Goal: Information Seeking & Learning: Compare options

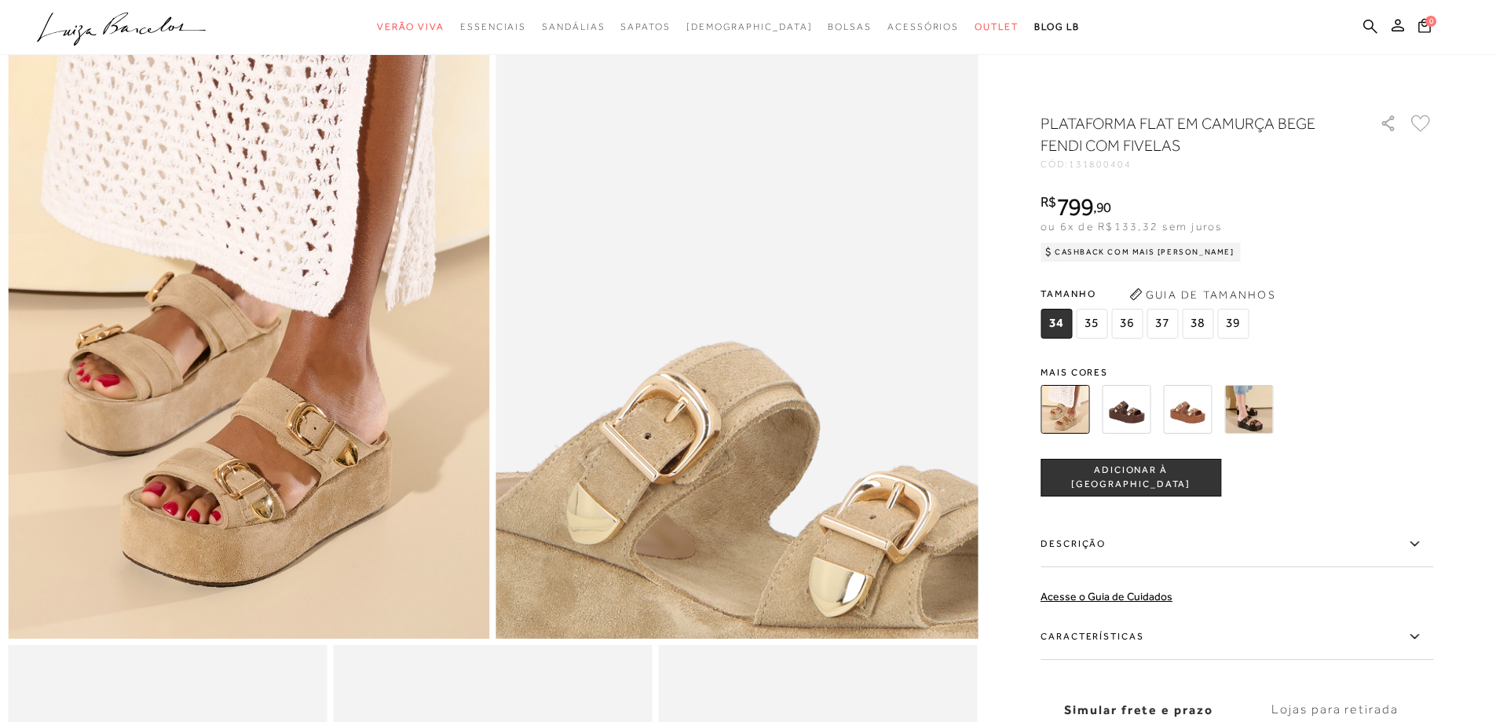
scroll to position [236, 0]
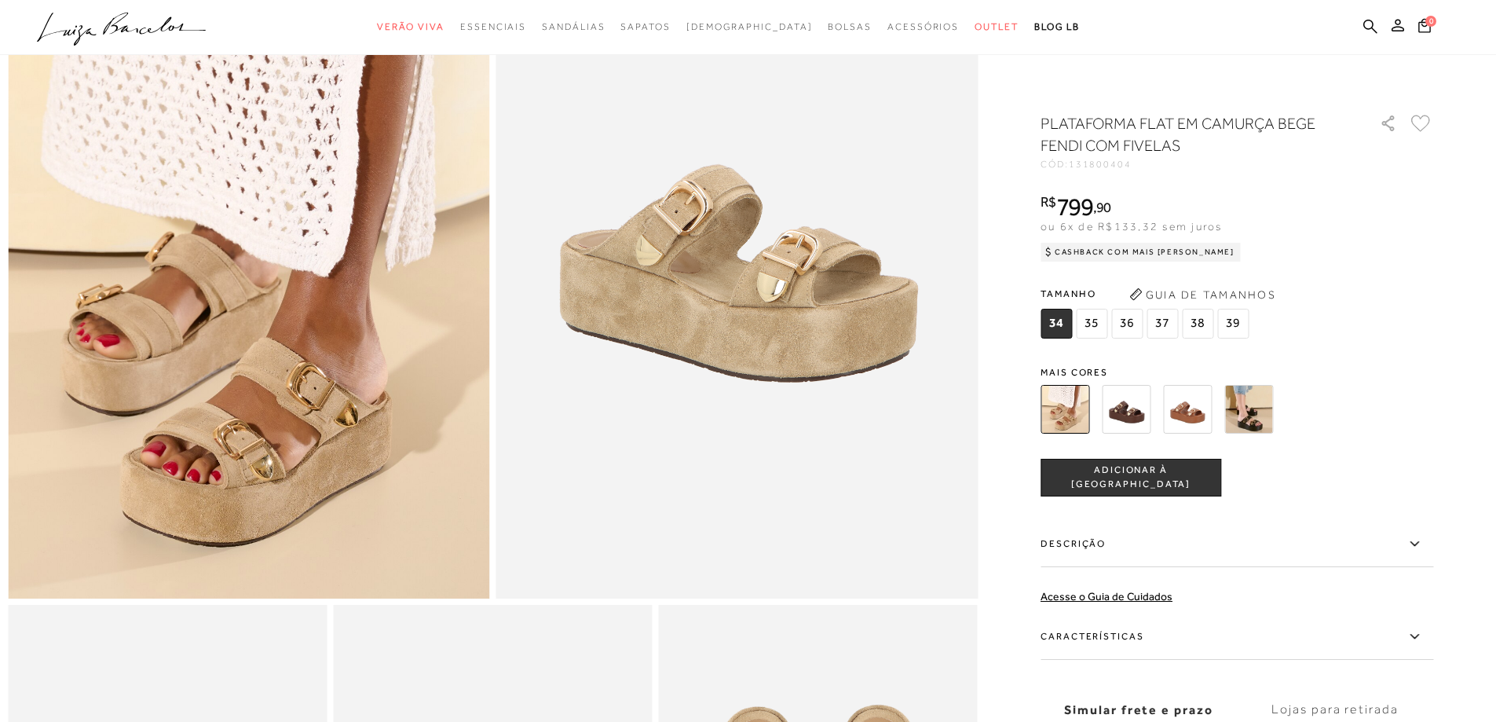
click at [1128, 408] on img at bounding box center [1126, 409] width 49 height 49
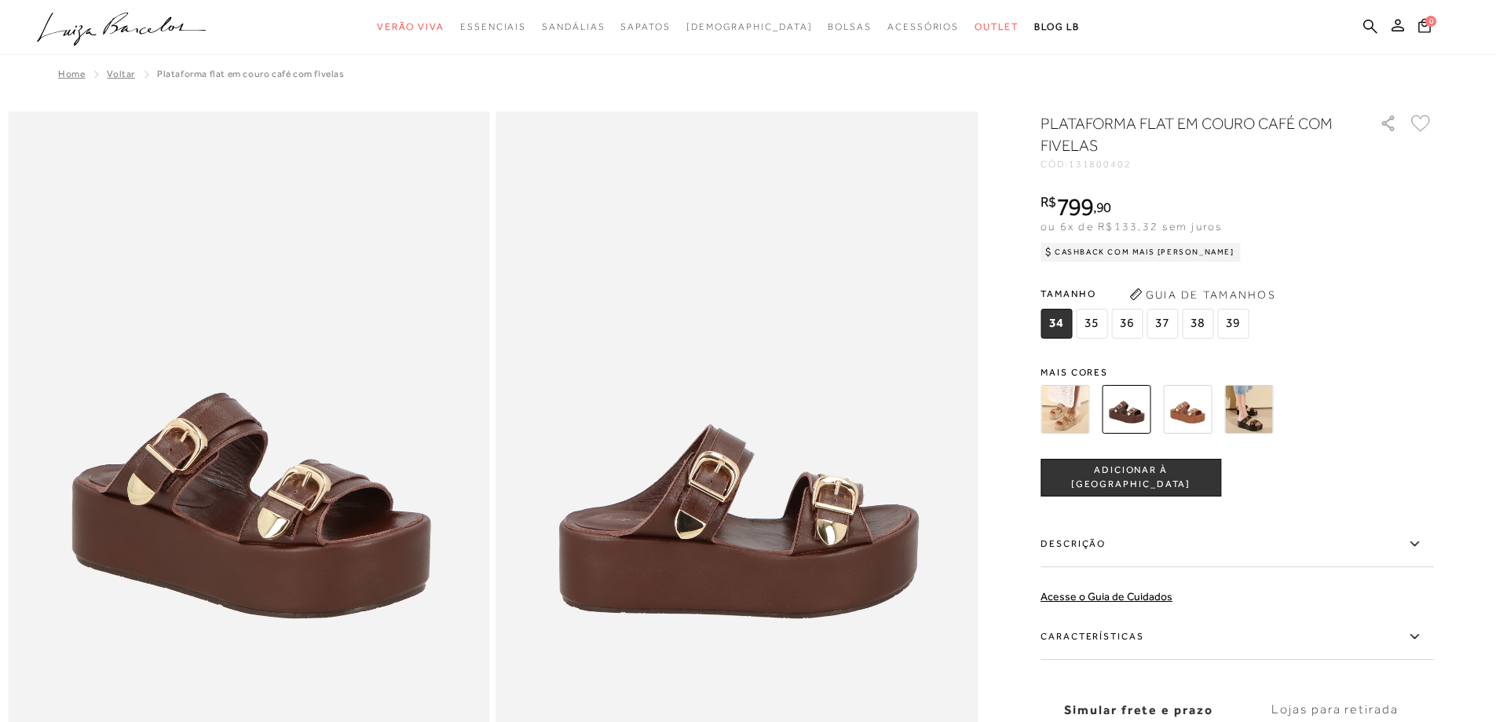
click at [1197, 418] on img at bounding box center [1187, 409] width 49 height 49
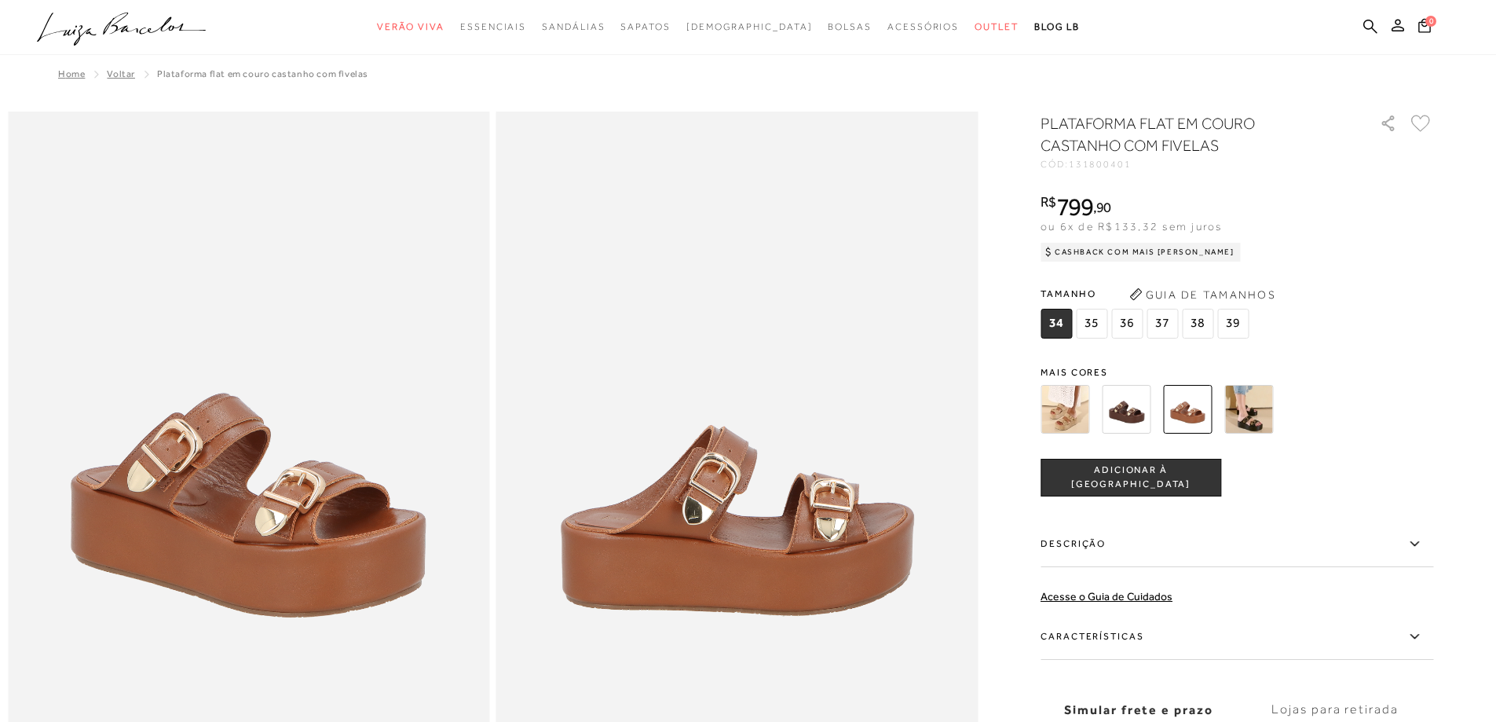
click at [1251, 409] on img at bounding box center [1249, 409] width 49 height 49
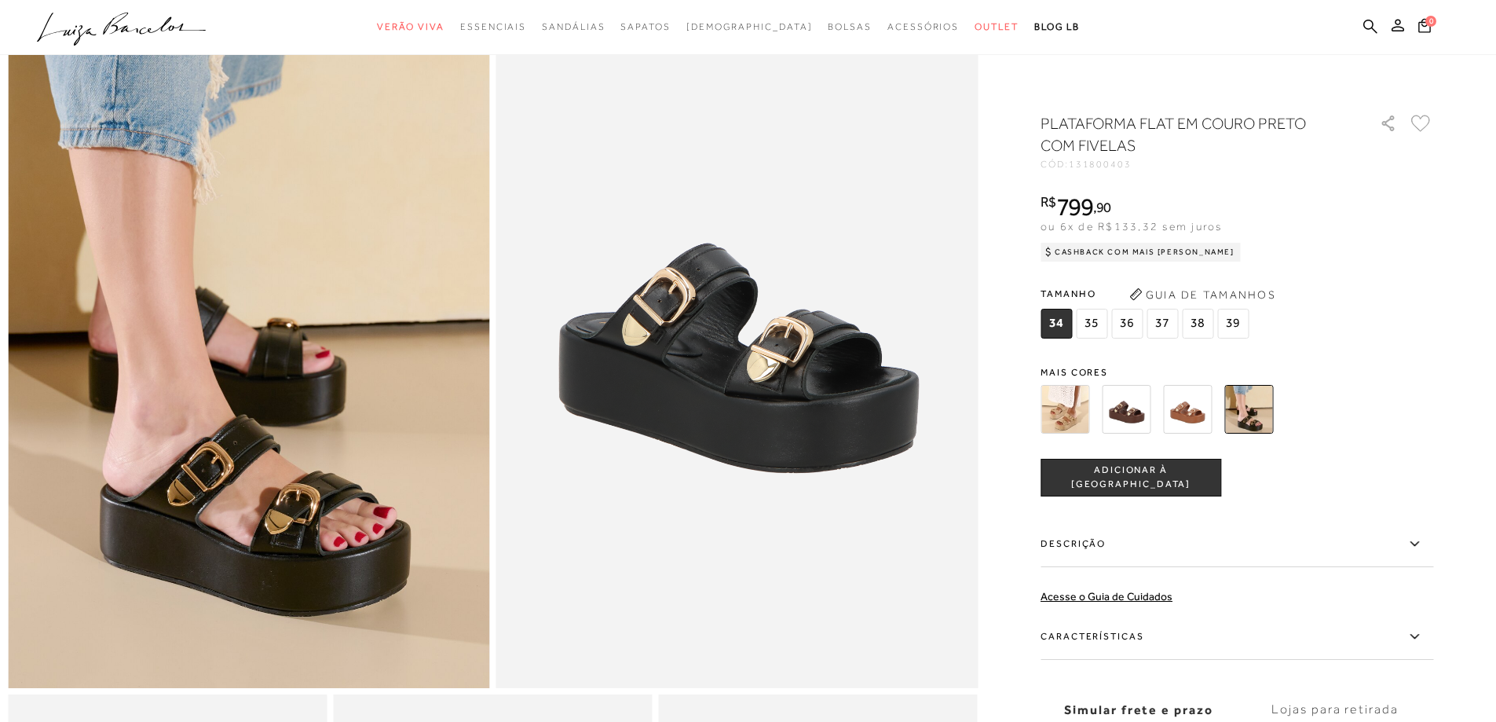
scroll to position [157, 0]
